Goal: Task Accomplishment & Management: Use online tool/utility

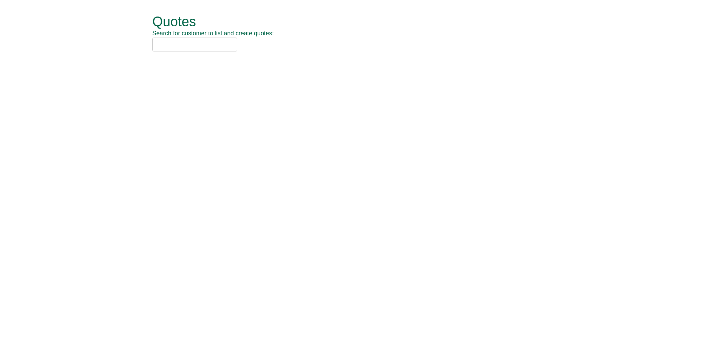
click at [191, 43] on input "text" at bounding box center [194, 45] width 85 height 14
type input "nca"
click at [185, 53] on li "NCA (SOCHW41)" at bounding box center [352, 57] width 400 height 11
click at [183, 50] on input "nca" at bounding box center [194, 45] width 85 height 14
click at [182, 56] on div "NCA (SOCHW41)" at bounding box center [352, 57] width 391 height 8
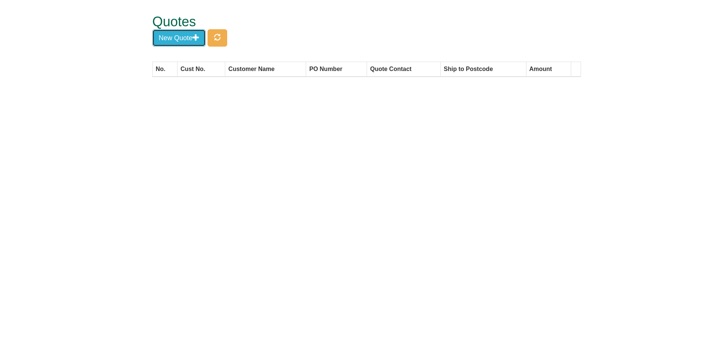
click at [180, 35] on button "New Quote" at bounding box center [178, 37] width 53 height 17
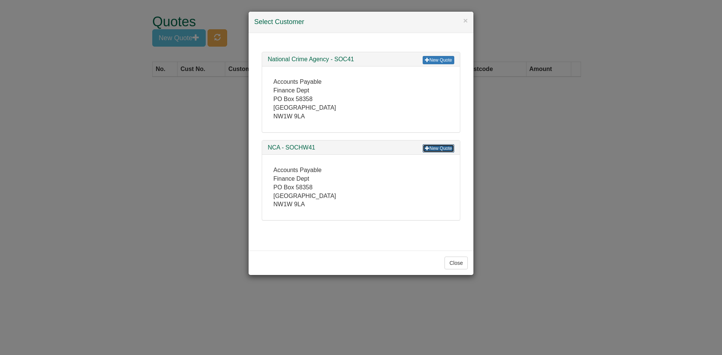
click at [431, 150] on link "New Quote" at bounding box center [439, 148] width 32 height 8
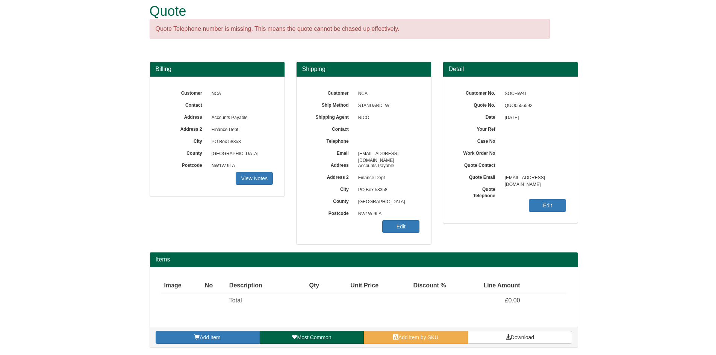
scroll to position [11, 0]
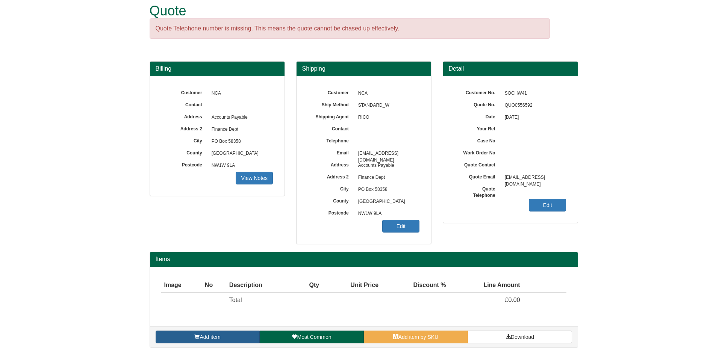
click at [208, 333] on link "Add item" at bounding box center [208, 337] width 104 height 13
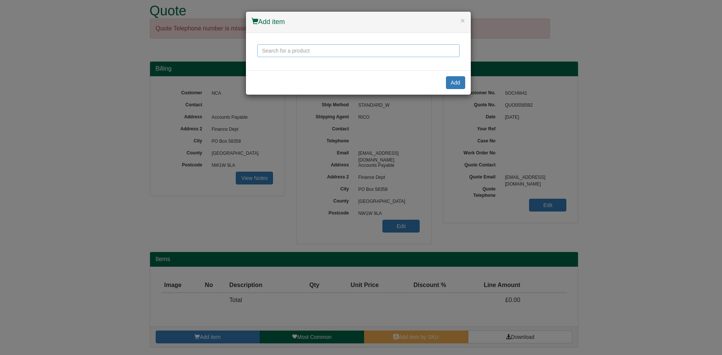
click at [284, 53] on input "text" at bounding box center [358, 50] width 202 height 13
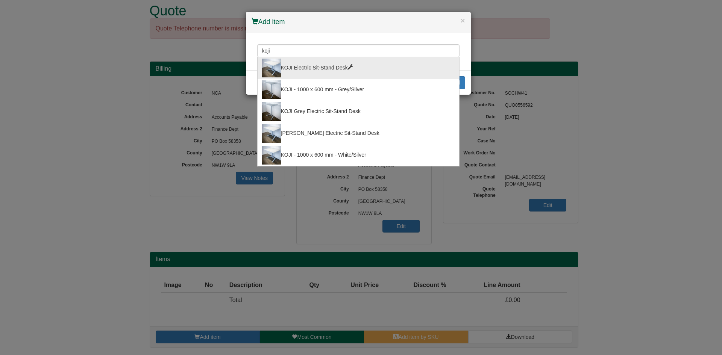
click at [326, 69] on div "KOJI Electric Sit-Stand Desk" at bounding box center [358, 68] width 193 height 19
type input "KOJI Electric Sit-Stand Desk"
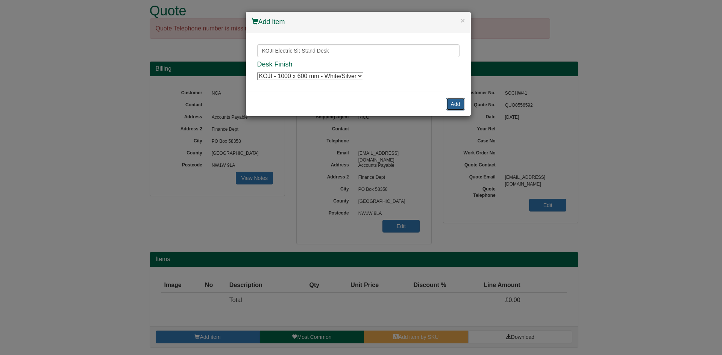
click at [456, 102] on button "Add" at bounding box center [455, 104] width 19 height 13
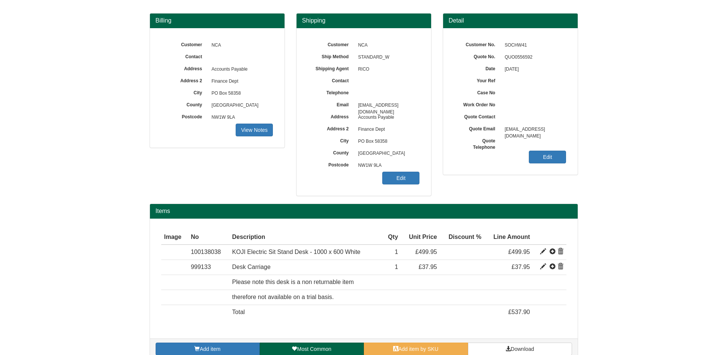
scroll to position [61, 0]
